Goal: Complete application form: Complete application form

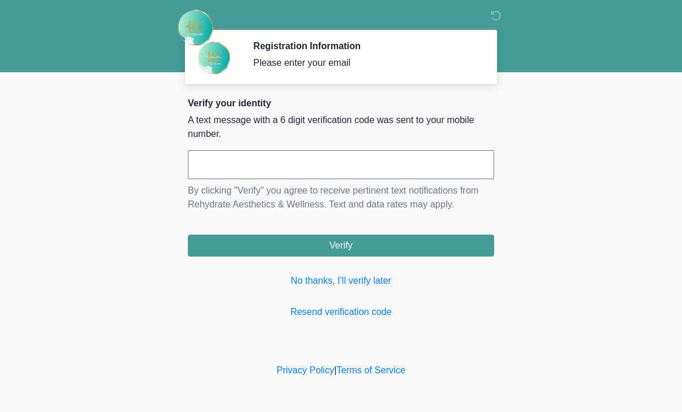
click at [205, 152] on input "text" at bounding box center [341, 164] width 306 height 29
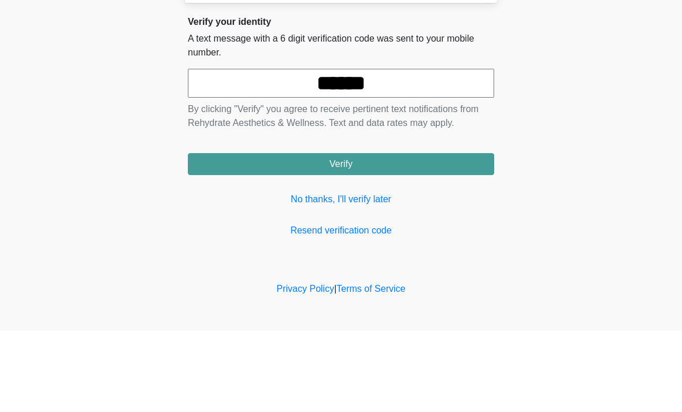
type input "******"
click at [389, 235] on button "Verify" at bounding box center [341, 246] width 306 height 22
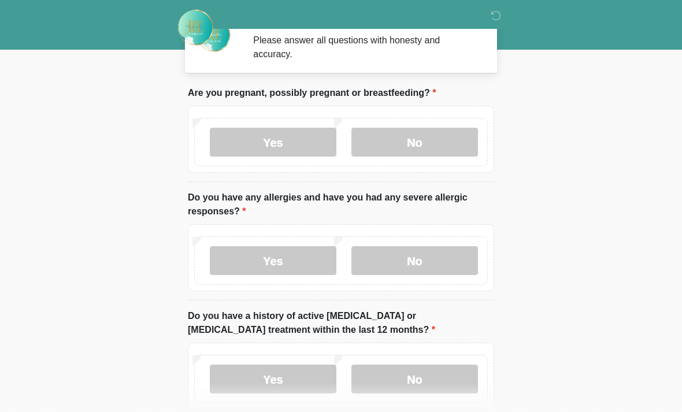
click at [426, 139] on label "No" at bounding box center [415, 142] width 127 height 29
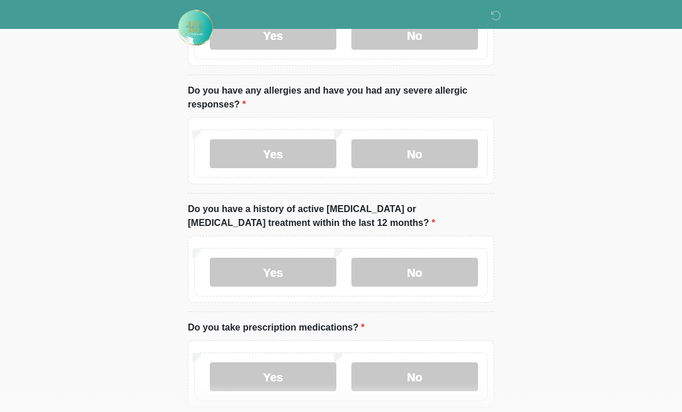
scroll to position [131, 0]
click at [429, 155] on label "No" at bounding box center [415, 152] width 127 height 29
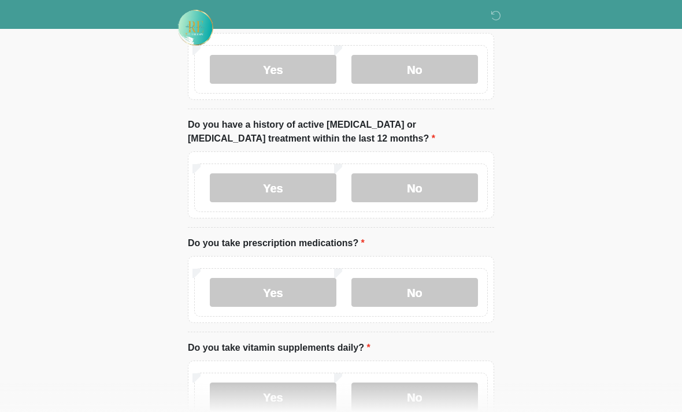
scroll to position [216, 0]
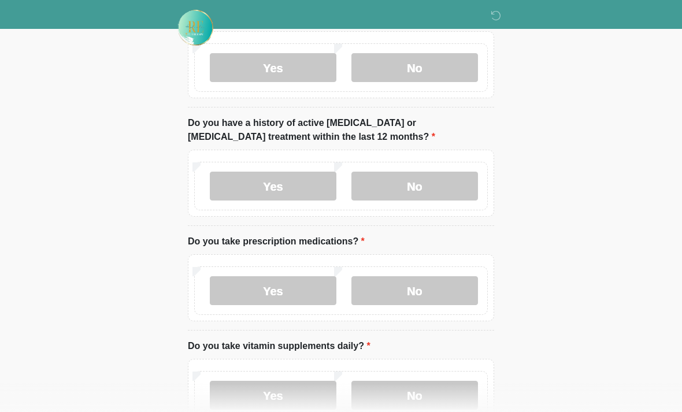
click at [437, 189] on label "No" at bounding box center [415, 186] width 127 height 29
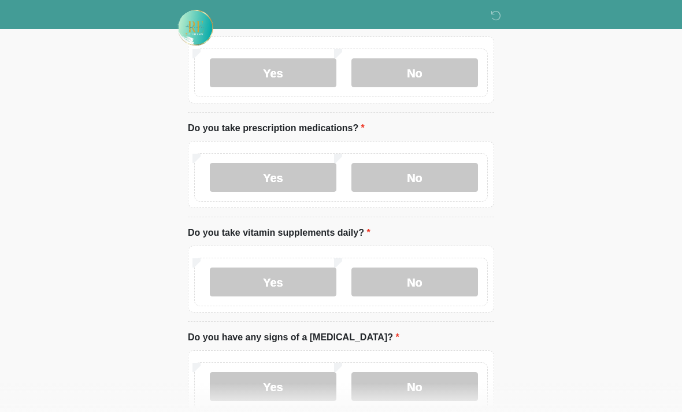
scroll to position [330, 0]
click at [300, 185] on label "Yes" at bounding box center [273, 176] width 127 height 29
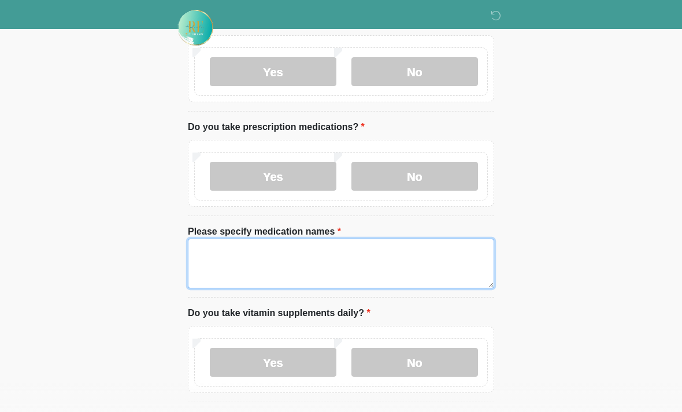
click at [301, 267] on textarea "Please specify medication names" at bounding box center [341, 264] width 306 height 50
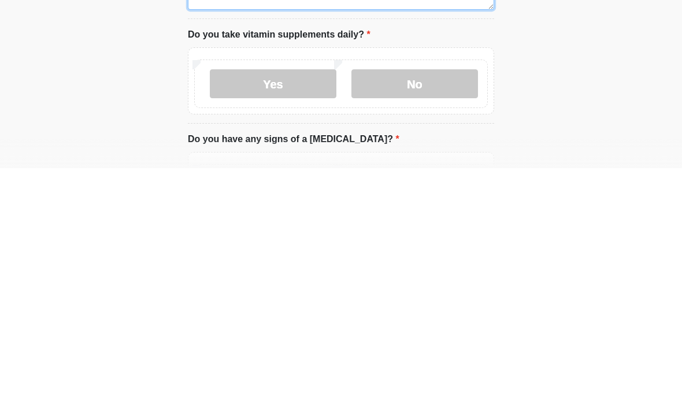
scroll to position [365, 0]
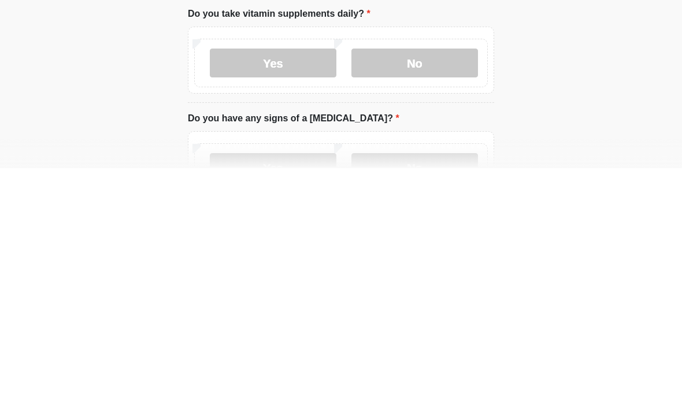
type textarea "**********"
click at [436, 293] on label "No" at bounding box center [415, 307] width 127 height 29
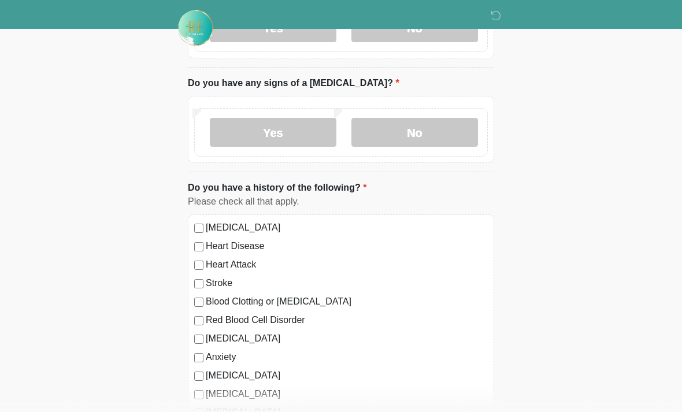
scroll to position [667, 0]
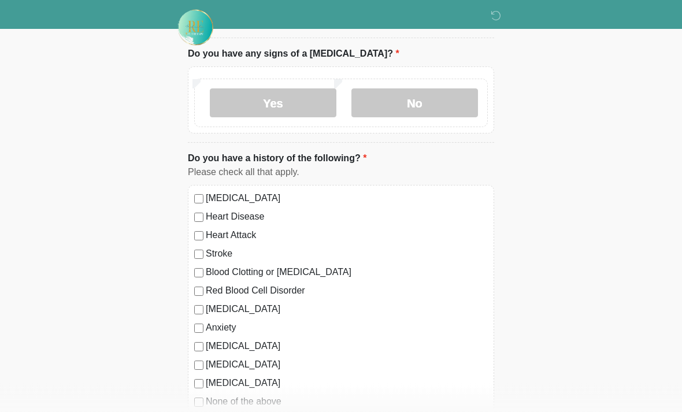
click at [444, 101] on label "No" at bounding box center [415, 103] width 127 height 29
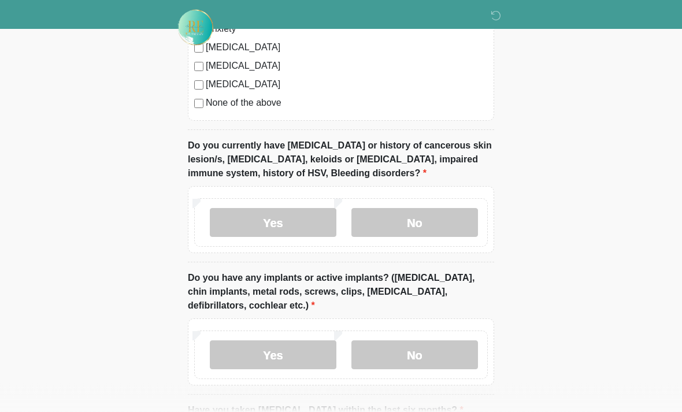
scroll to position [996, 0]
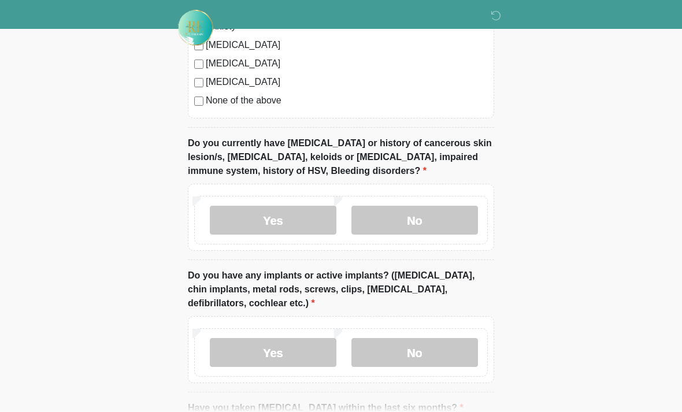
click at [438, 220] on label "No" at bounding box center [415, 220] width 127 height 29
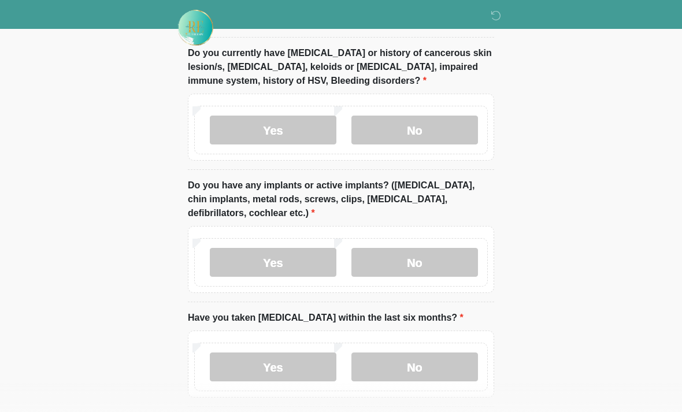
scroll to position [1091, 0]
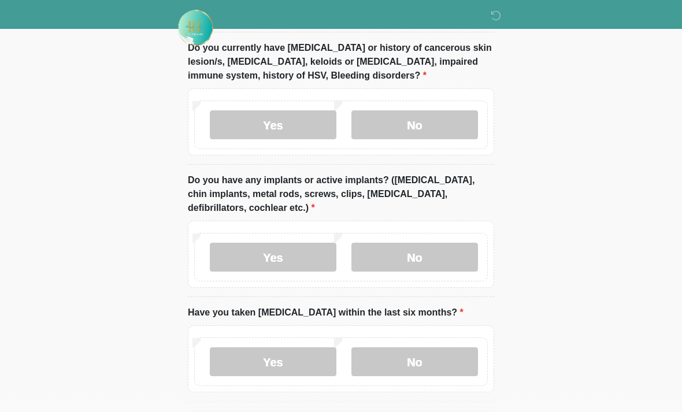
click at [429, 259] on label "No" at bounding box center [415, 257] width 127 height 29
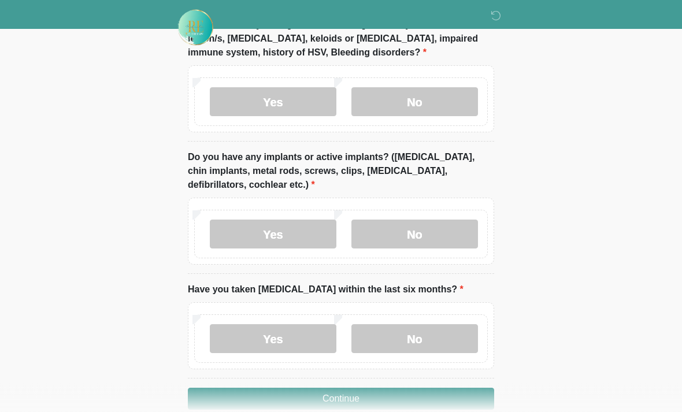
scroll to position [1135, 0]
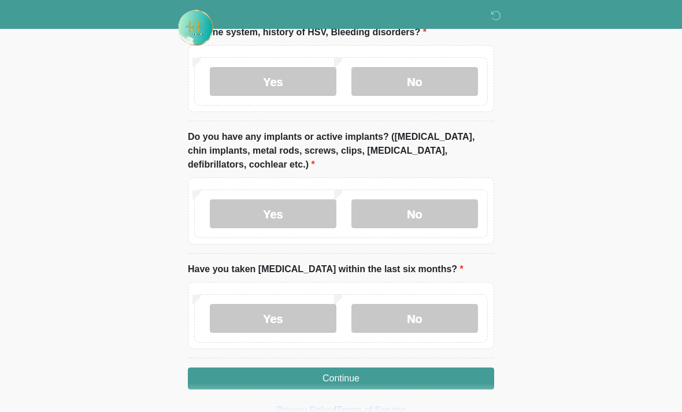
click at [432, 324] on label "No" at bounding box center [415, 318] width 127 height 29
click at [411, 385] on button "Continue" at bounding box center [341, 379] width 306 height 22
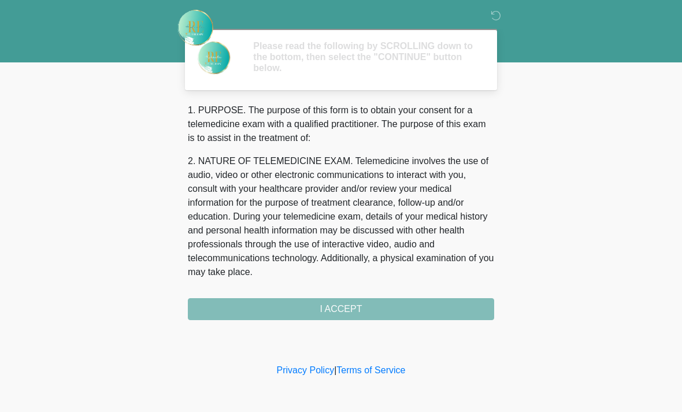
scroll to position [0, 0]
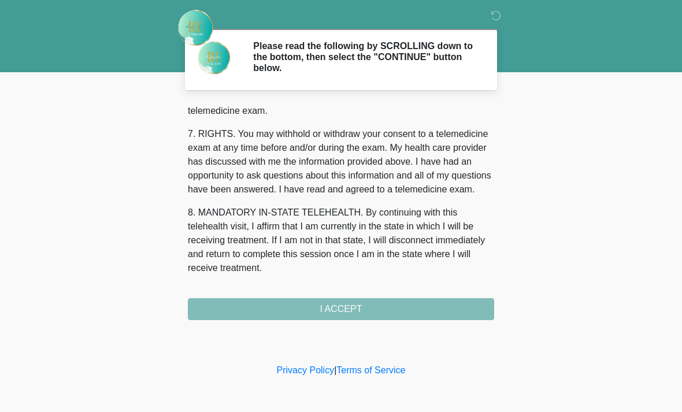
click at [399, 311] on div "1. PURPOSE. The purpose of this form is to obtain your consent for a telemedici…" at bounding box center [341, 212] width 306 height 217
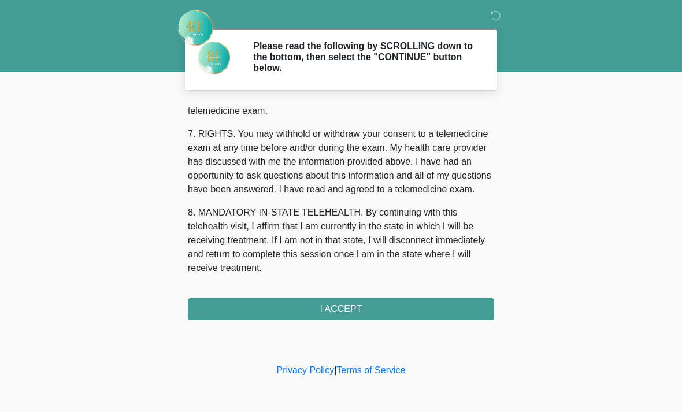
scroll to position [504, 0]
click at [400, 316] on button "I ACCEPT" at bounding box center [341, 309] width 306 height 22
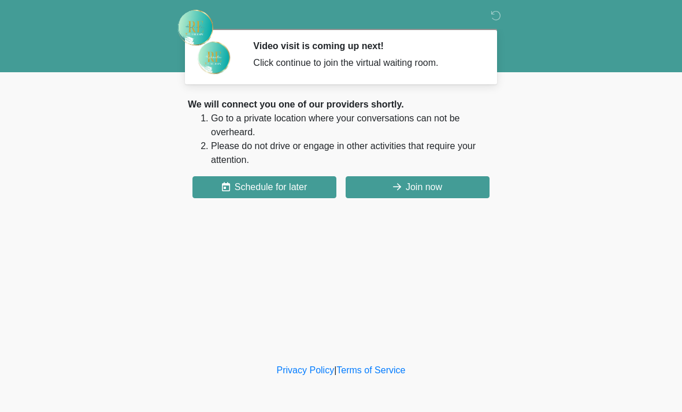
click at [452, 189] on button "Join now" at bounding box center [418, 187] width 144 height 22
